Goal: Information Seeking & Learning: Learn about a topic

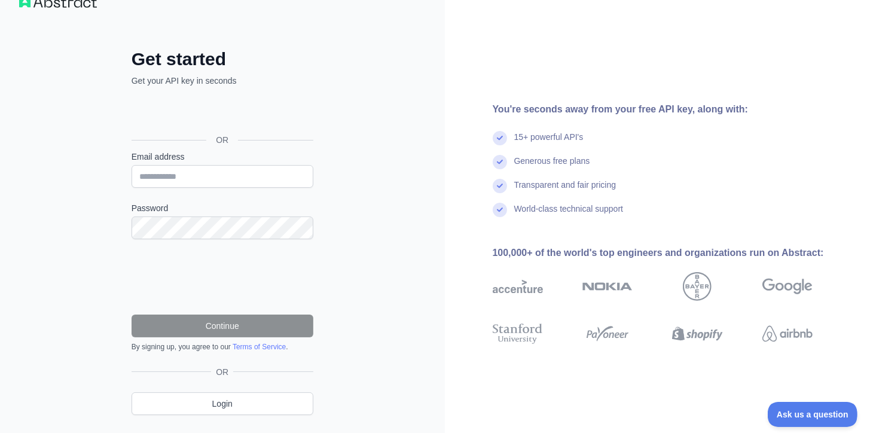
scroll to position [29, 0]
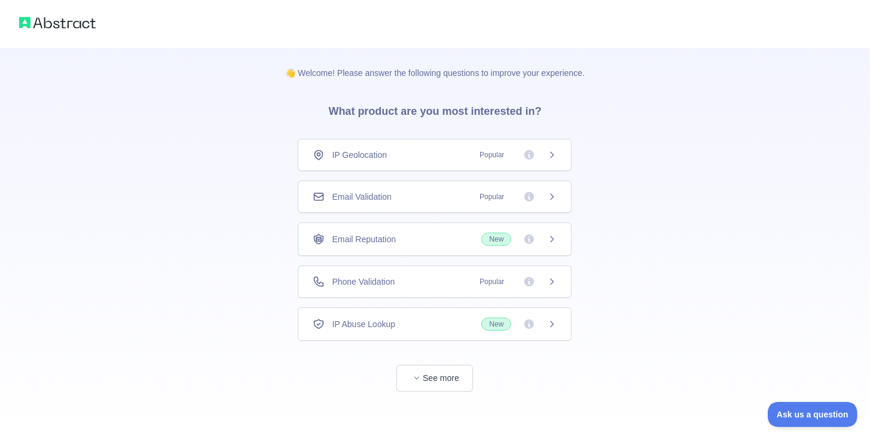
click at [546, 154] on span "Popular" at bounding box center [514, 155] width 84 height 12
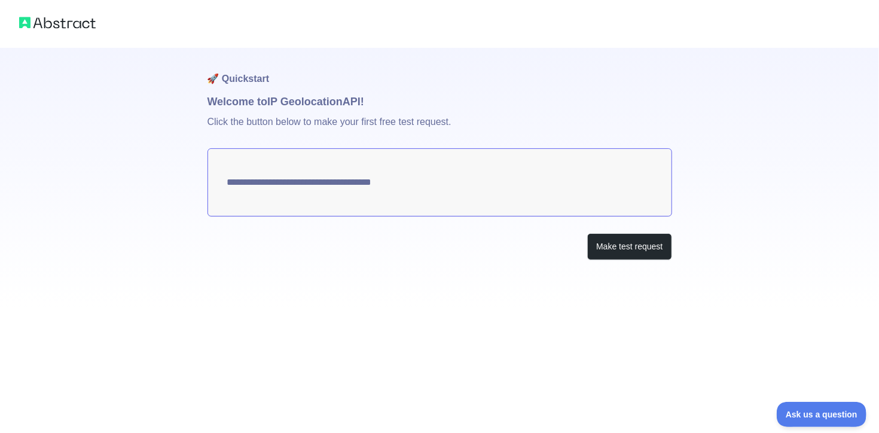
type textarea "**********"
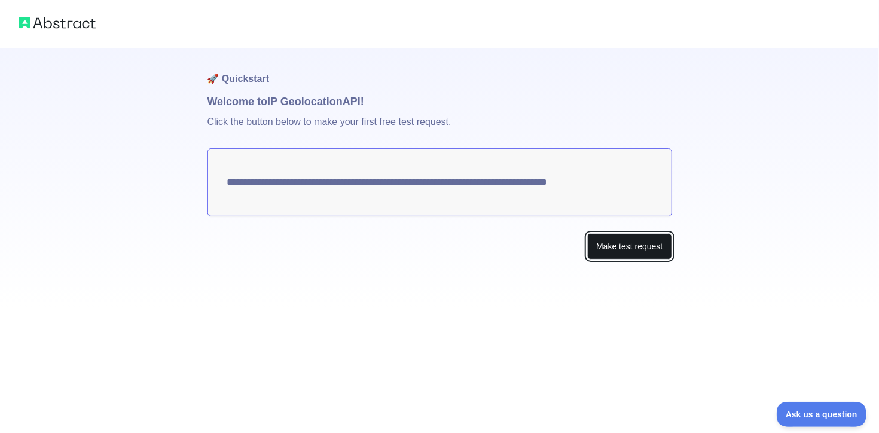
click at [622, 252] on button "Make test request" at bounding box center [629, 246] width 84 height 27
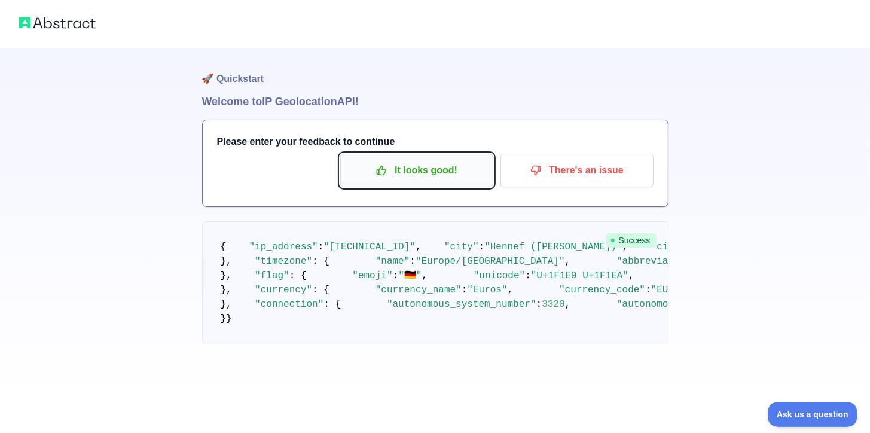
click at [434, 169] on p "It looks good!" at bounding box center [416, 170] width 135 height 20
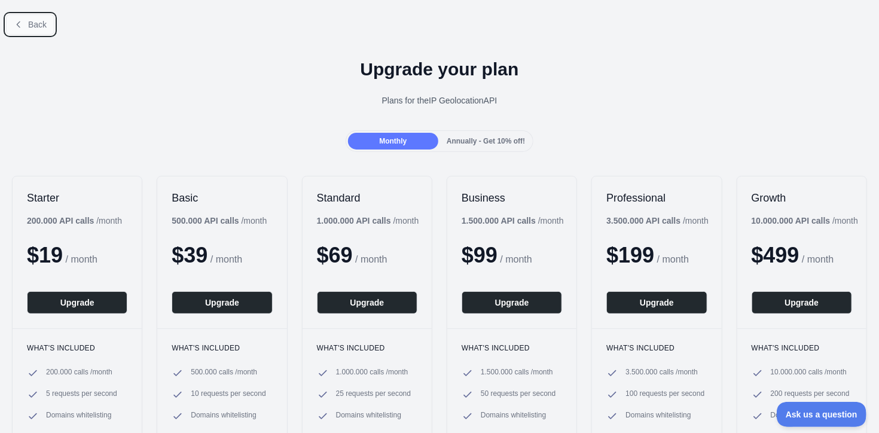
click at [33, 21] on span "Back" at bounding box center [37, 25] width 19 height 10
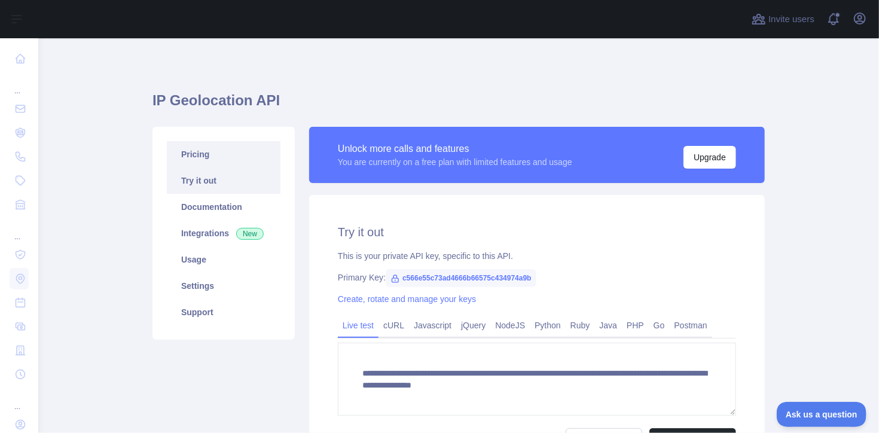
click at [196, 157] on link "Pricing" at bounding box center [224, 154] width 114 height 26
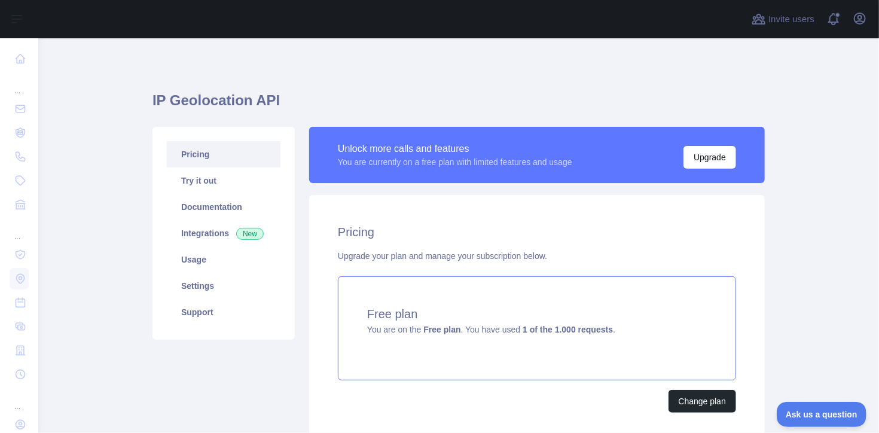
click at [530, 329] on strong "1 of the 1.000 requests" at bounding box center [568, 330] width 90 height 10
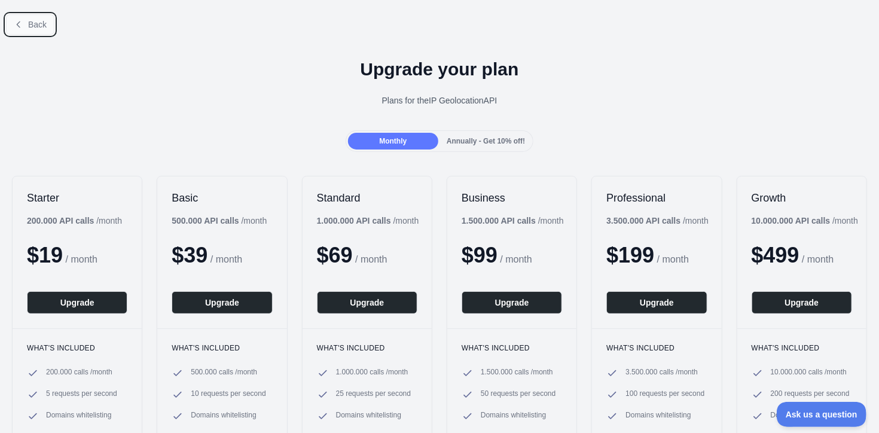
click at [33, 30] on button "Back" at bounding box center [30, 24] width 48 height 20
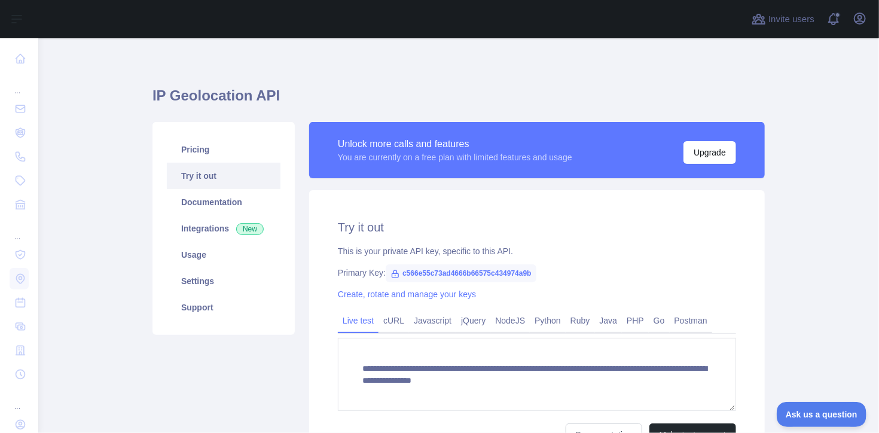
scroll to position [5, 0]
click at [224, 199] on link "Documentation" at bounding box center [224, 202] width 114 height 26
click at [503, 272] on span "c566e55c73ad4666b66575c434974a9b" at bounding box center [461, 273] width 151 height 18
drag, startPoint x: 526, startPoint y: 273, endPoint x: 396, endPoint y: 273, distance: 130.4
click at [396, 273] on span "c566e55c73ad4666b66575c434974a9b" at bounding box center [461, 273] width 151 height 18
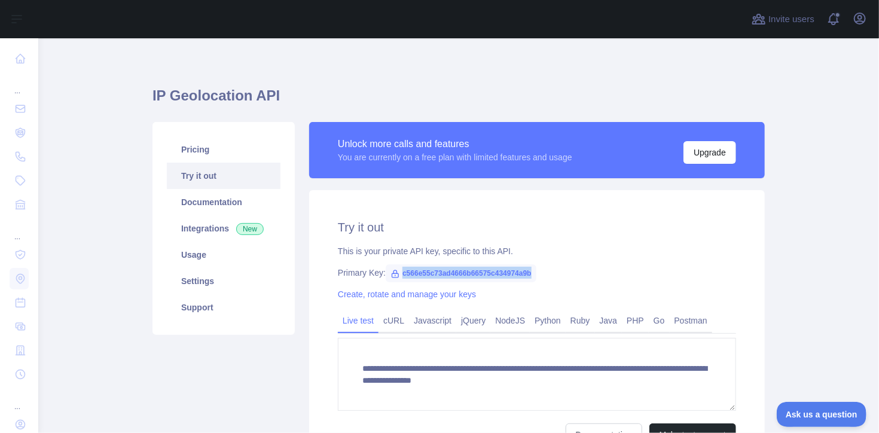
copy span "c566e55c73ad4666b66575c434974a9b"
click at [854, 109] on main "**********" at bounding box center [458, 235] width 841 height 395
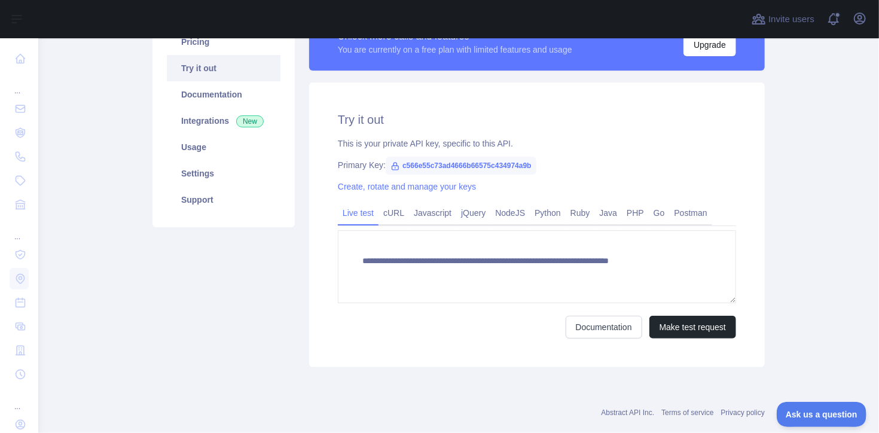
scroll to position [112, 0]
click at [598, 331] on link "Documentation" at bounding box center [604, 327] width 77 height 23
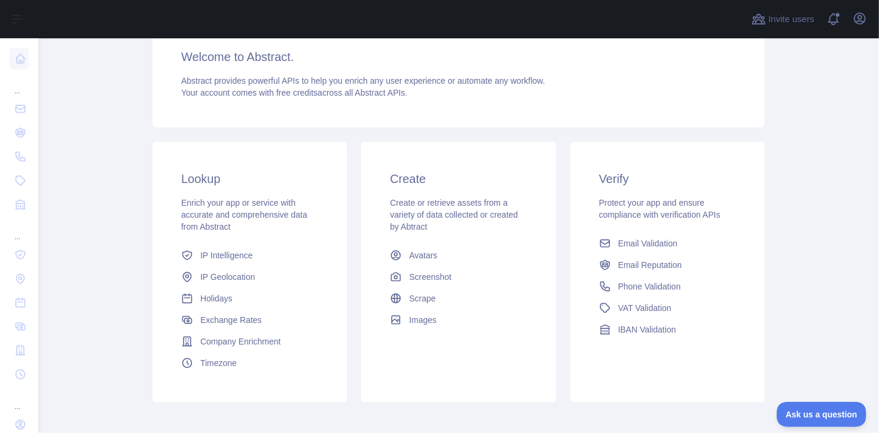
scroll to position [163, 0]
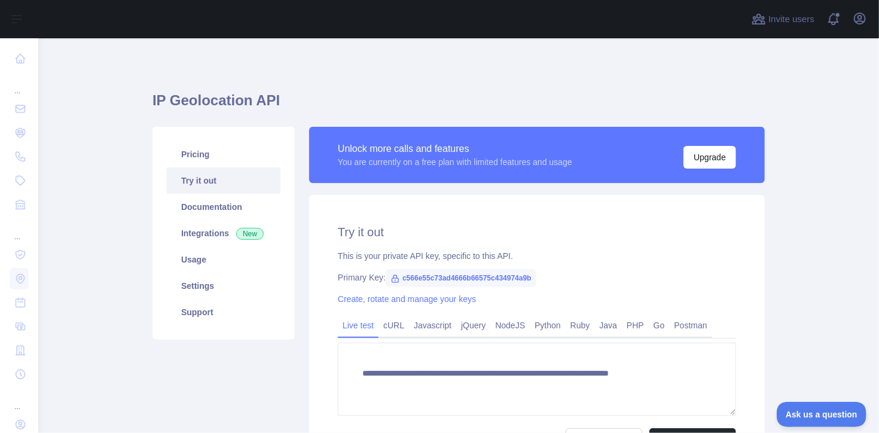
click at [422, 173] on div "Unlock more calls and features You are currently on a free plan with limited fe…" at bounding box center [537, 155] width 456 height 56
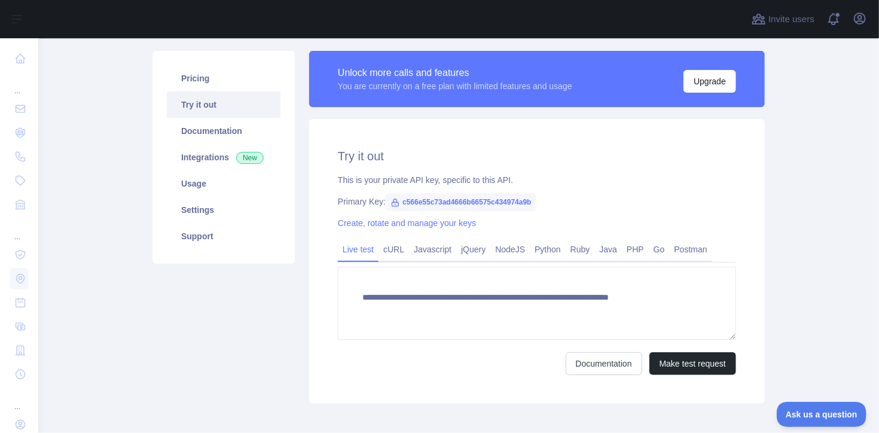
scroll to position [75, 0]
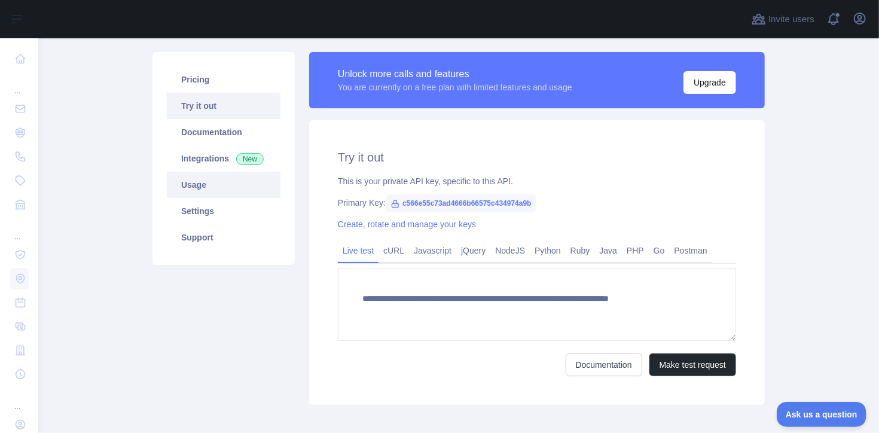
click at [197, 179] on link "Usage" at bounding box center [224, 185] width 114 height 26
